Goal: Information Seeking & Learning: Understand process/instructions

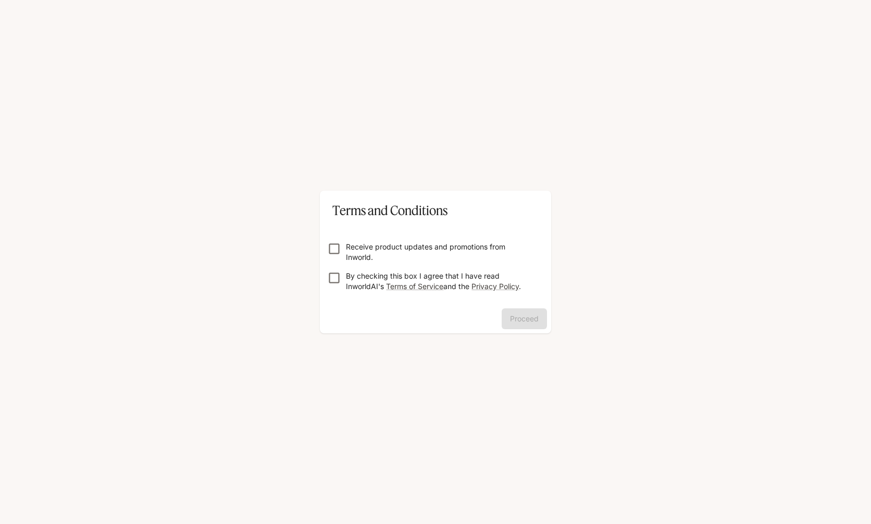
click at [419, 281] on p "By checking this box I agree that I have read InworldAI's Terms of Service and …" at bounding box center [440, 281] width 188 height 21
click at [520, 317] on button "Proceed" at bounding box center [524, 318] width 45 height 21
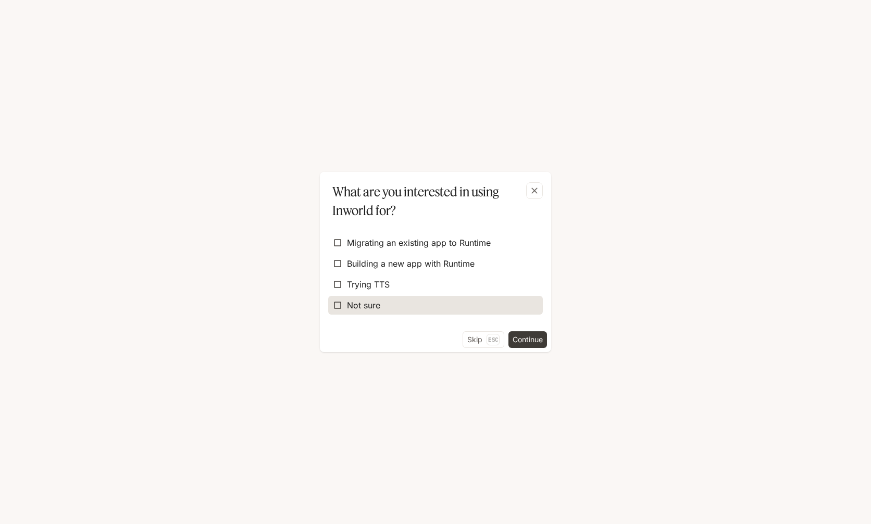
click at [370, 304] on span "Not sure" at bounding box center [363, 305] width 33 height 13
click at [539, 338] on button "Continue" at bounding box center [528, 339] width 39 height 17
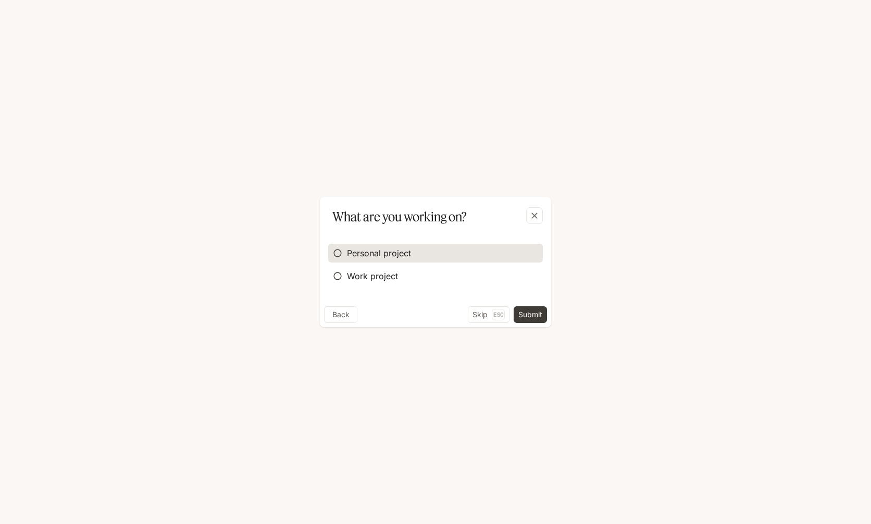
click at [369, 255] on span "Personal project" at bounding box center [379, 253] width 64 height 13
click at [533, 315] on button "Submit" at bounding box center [530, 314] width 33 height 17
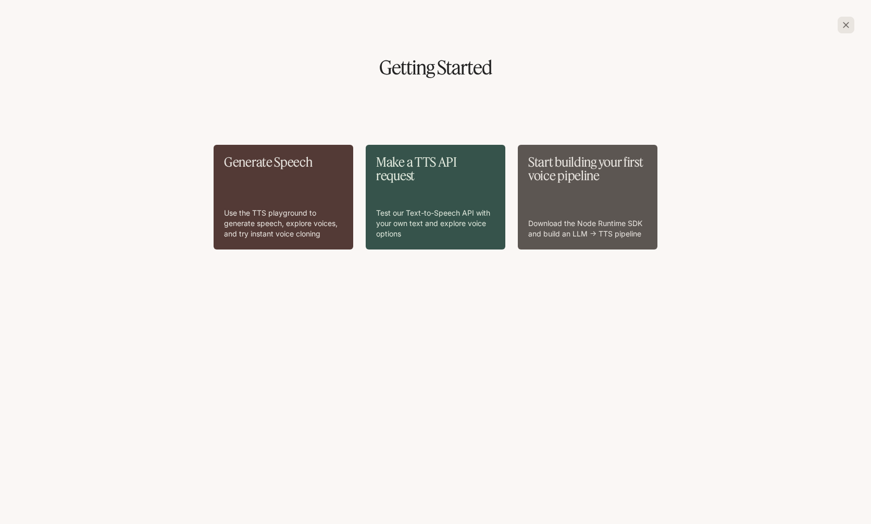
click at [573, 209] on div "Start building your first voice pipeline Download the Node Runtime SDK and buil…" at bounding box center [587, 197] width 119 height 84
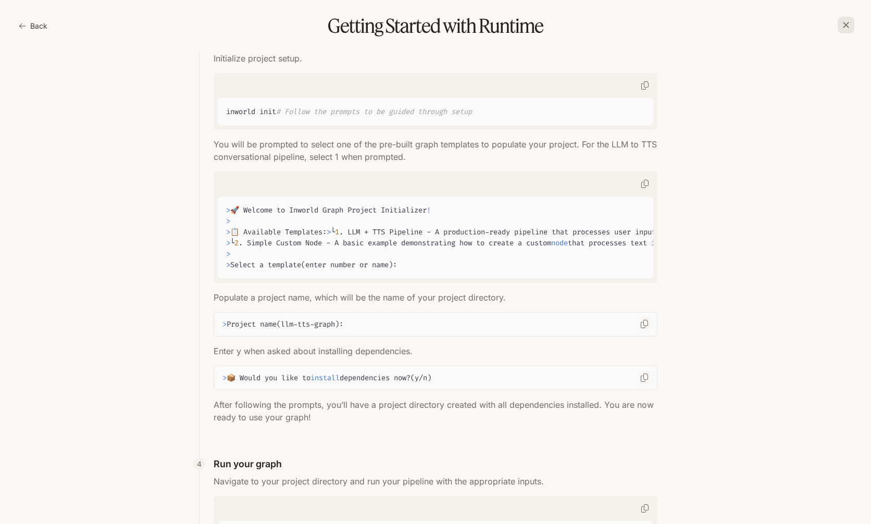
scroll to position [205, 0]
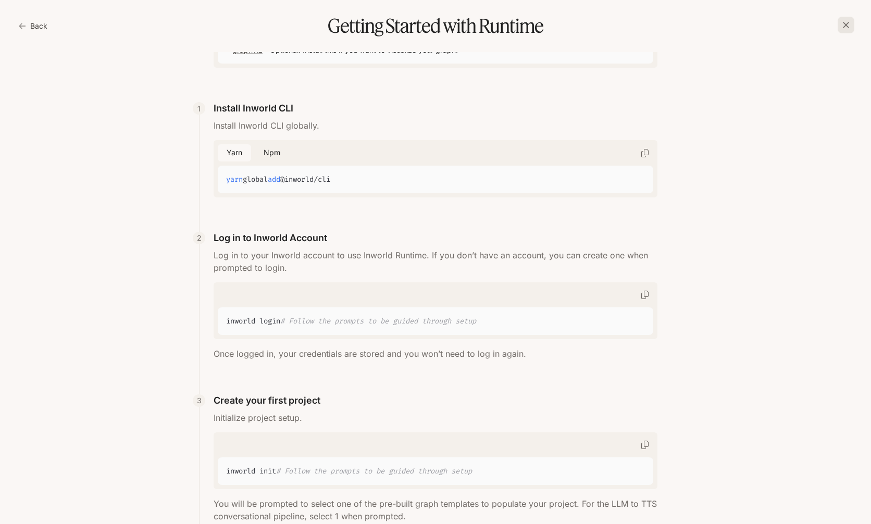
click at [39, 30] on button "Back" at bounding box center [34, 26] width 35 height 21
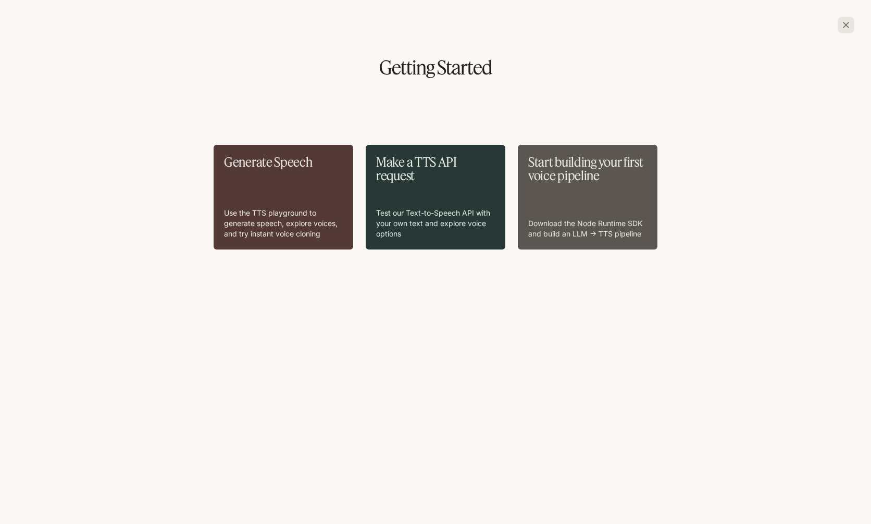
click at [395, 181] on p "Make a TTS API request" at bounding box center [435, 169] width 119 height 28
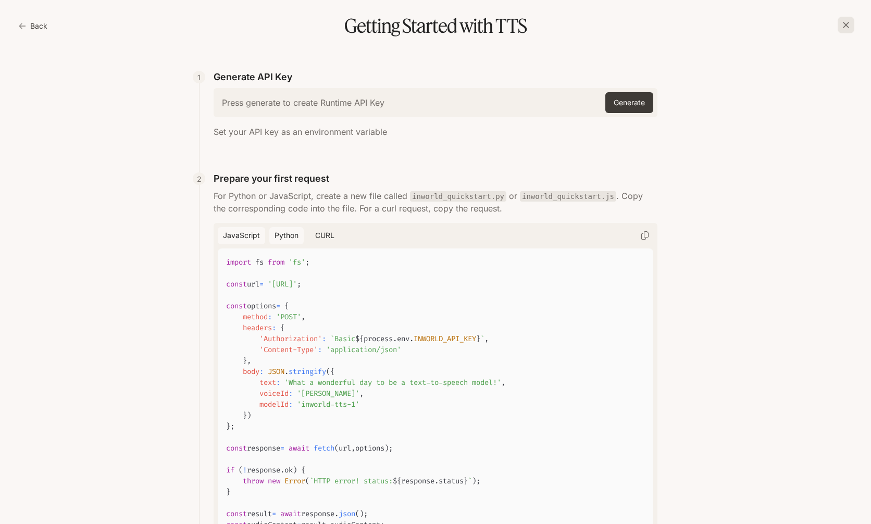
click at [290, 237] on button "Python" at bounding box center [286, 235] width 34 height 17
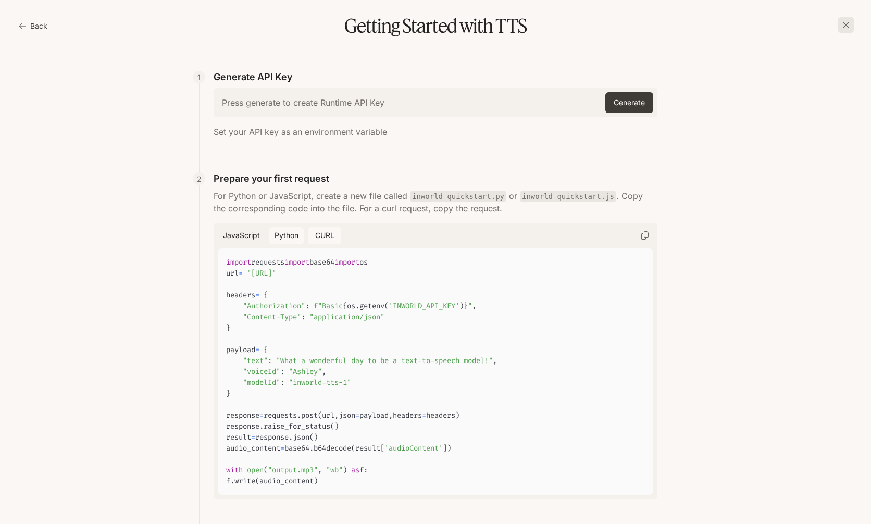
click at [320, 237] on button "cURL" at bounding box center [324, 235] width 33 height 17
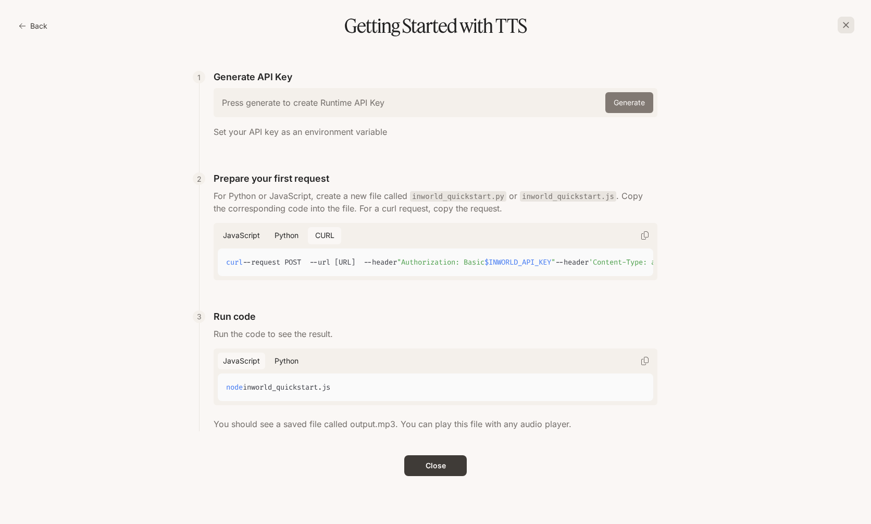
click at [635, 107] on button "Generate" at bounding box center [629, 102] width 48 height 21
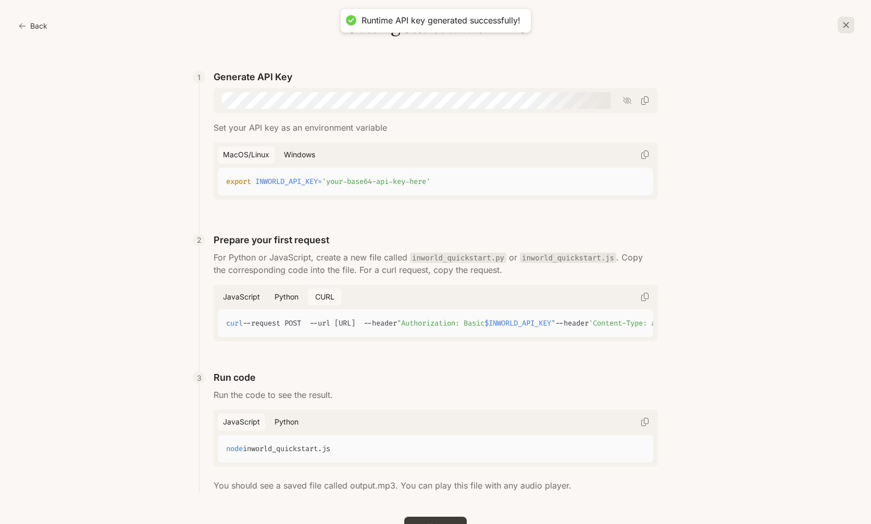
click at [644, 100] on icon "button" at bounding box center [645, 100] width 8 height 8
click at [637, 296] on button "Copy" at bounding box center [645, 297] width 17 height 17
click at [282, 292] on button "Python" at bounding box center [286, 297] width 34 height 17
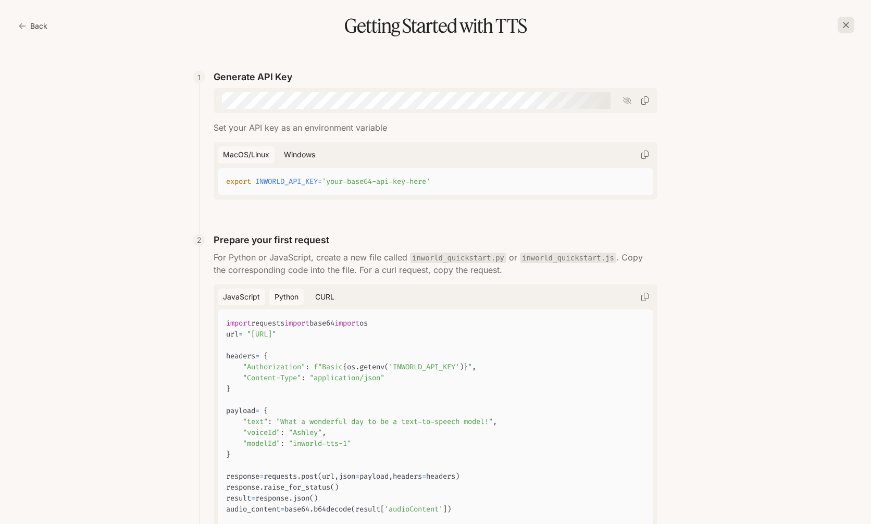
click at [253, 296] on button "JavaScript" at bounding box center [241, 297] width 47 height 17
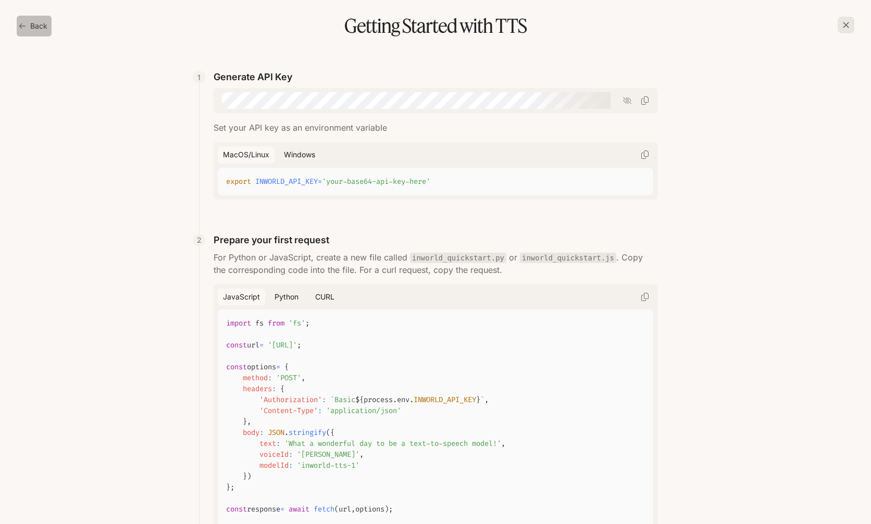
click at [20, 32] on button "Back" at bounding box center [34, 26] width 35 height 21
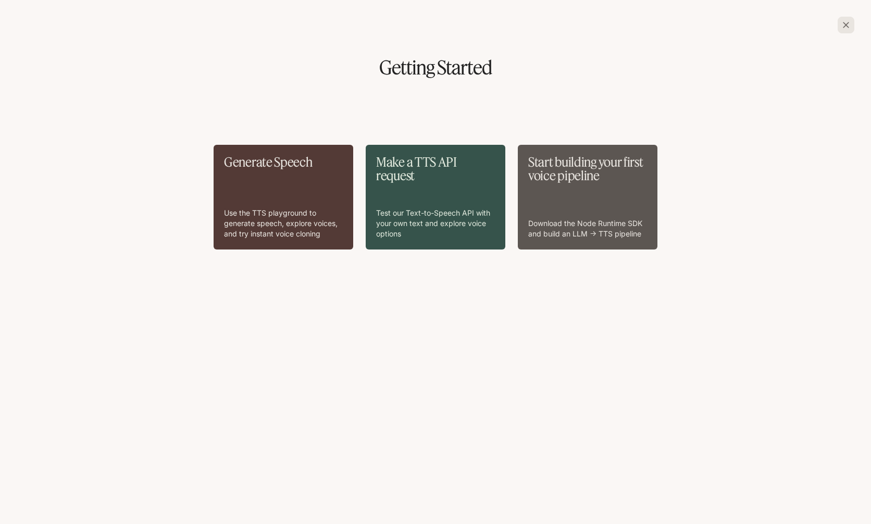
click at [587, 182] on p "Start building your first voice pipeline" at bounding box center [587, 169] width 119 height 28
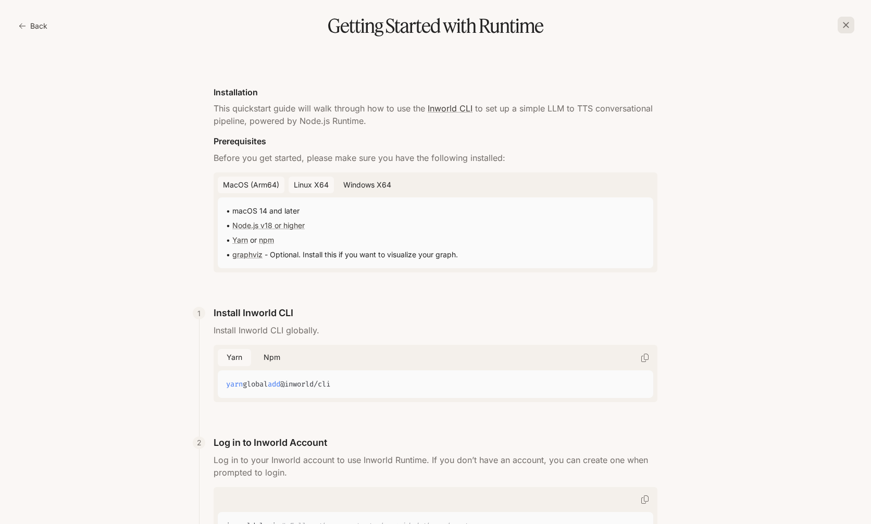
click at [313, 185] on button "Linux x64" at bounding box center [311, 185] width 45 height 17
click at [214, 183] on div "MacOS (arm64) Linux x64 Windows x64 • Node.js v18 or higher • Yarn or npm • bui…" at bounding box center [436, 222] width 444 height 101
click at [237, 183] on button "MacOS (arm64)" at bounding box center [251, 185] width 67 height 17
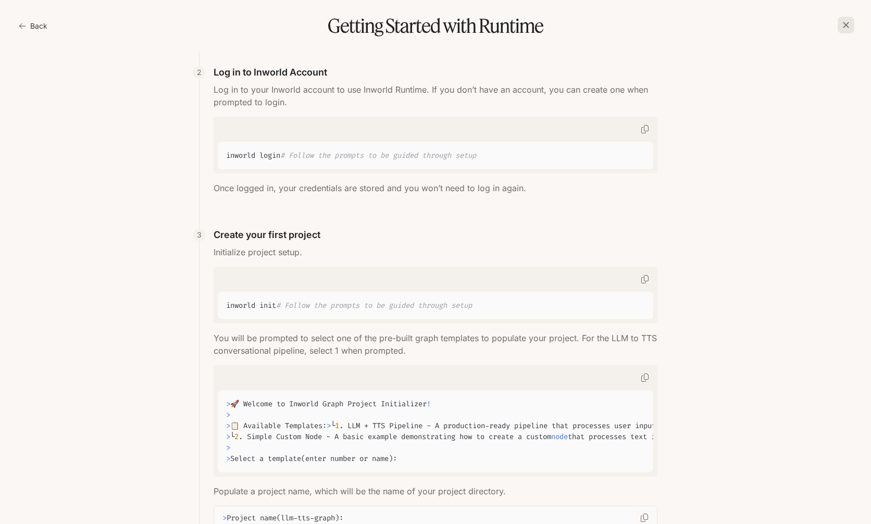
scroll to position [603, 0]
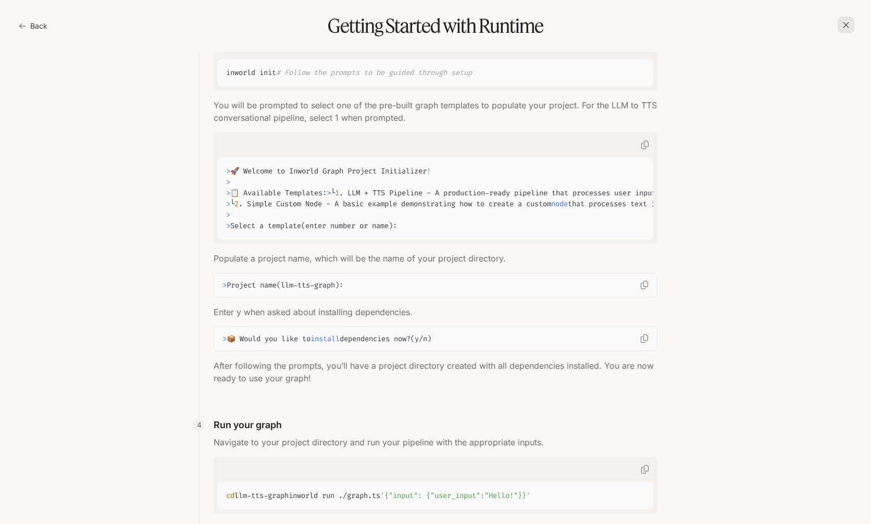
click at [35, 21] on button "Back" at bounding box center [34, 26] width 35 height 21
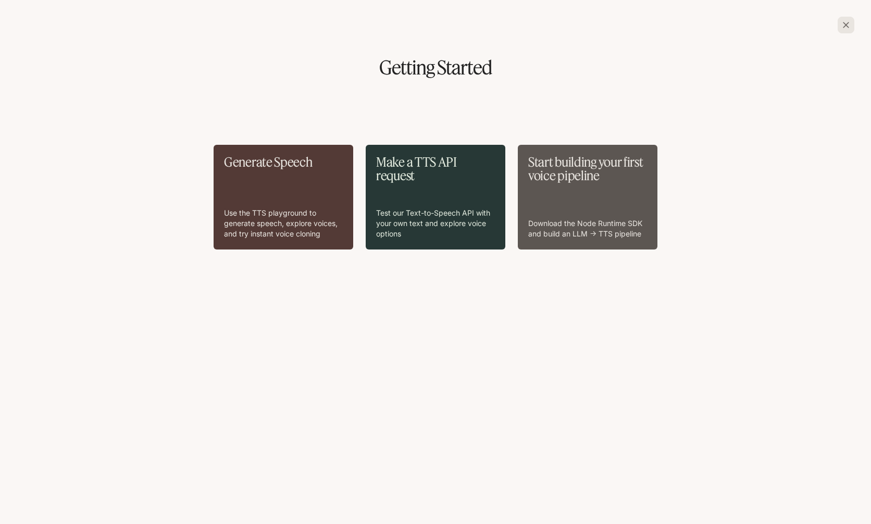
click at [429, 189] on div "Make a TTS API request Test our Text-to-Speech API with your own text and explo…" at bounding box center [435, 197] width 119 height 84
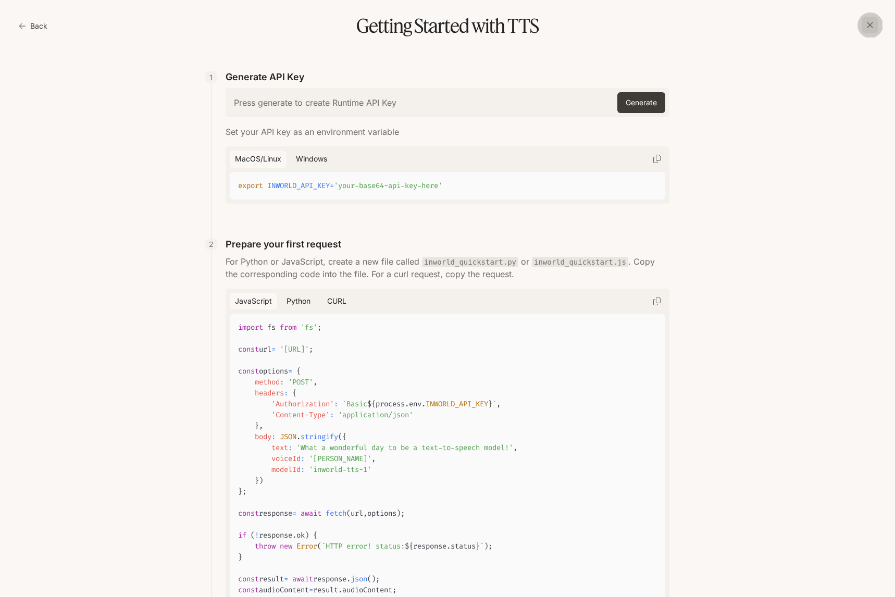
click at [867, 23] on icon "button" at bounding box center [870, 25] width 10 height 10
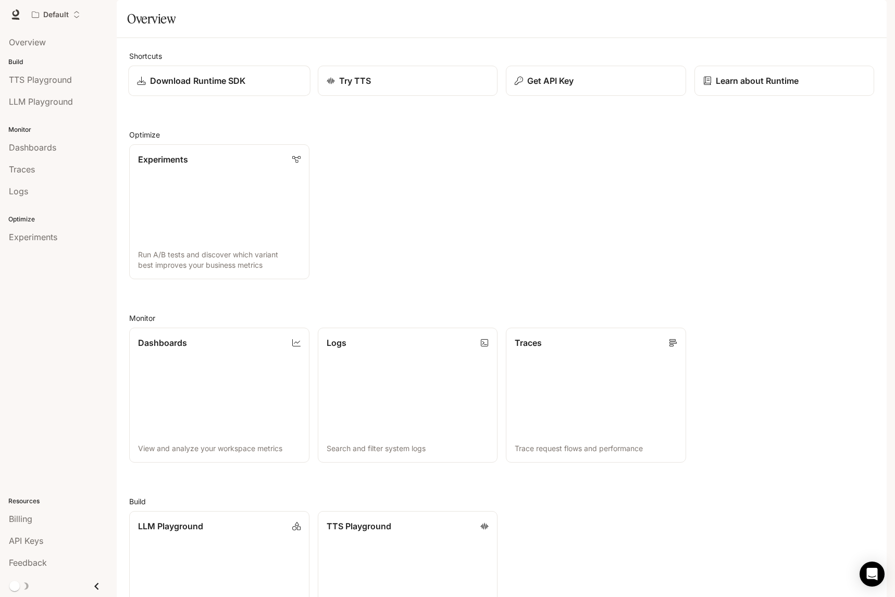
click at [254, 87] on div "Download Runtime SDK" at bounding box center [219, 81] width 164 height 13
